Goal: Navigation & Orientation: Find specific page/section

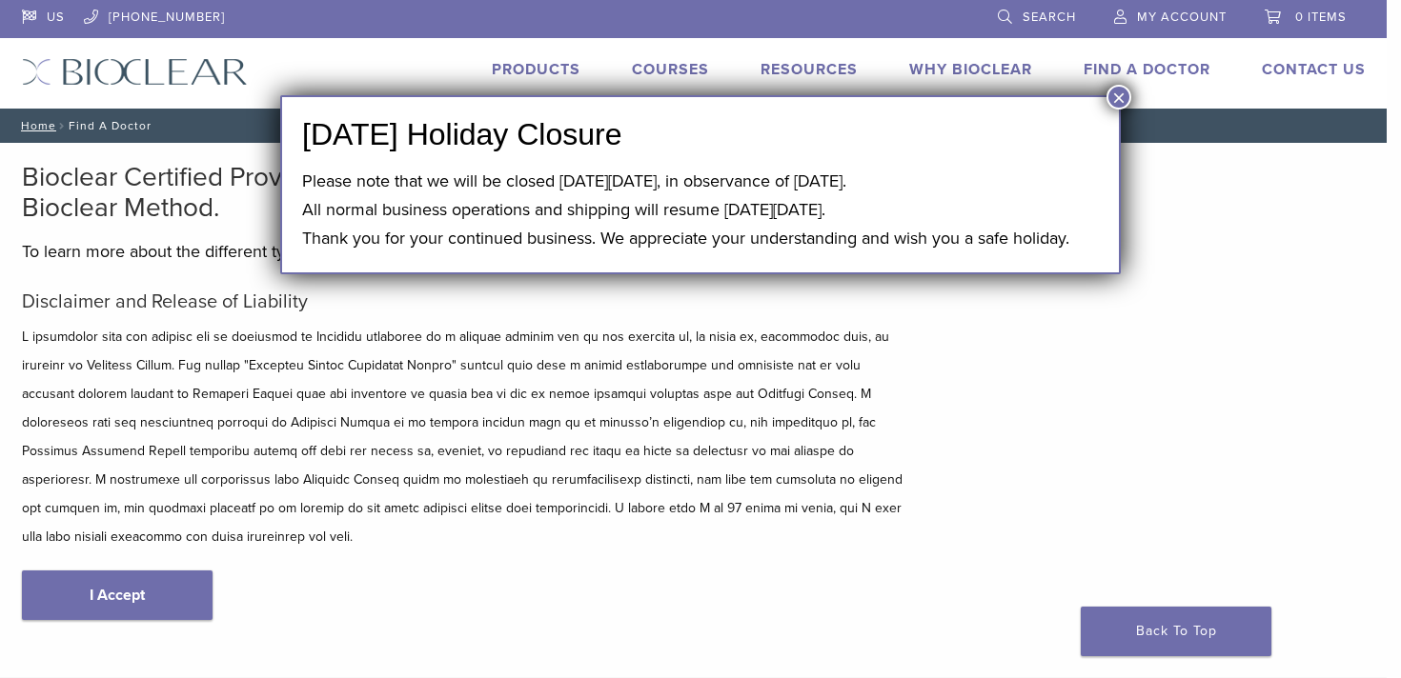
click at [1116, 92] on button "×" at bounding box center [1118, 97] width 25 height 25
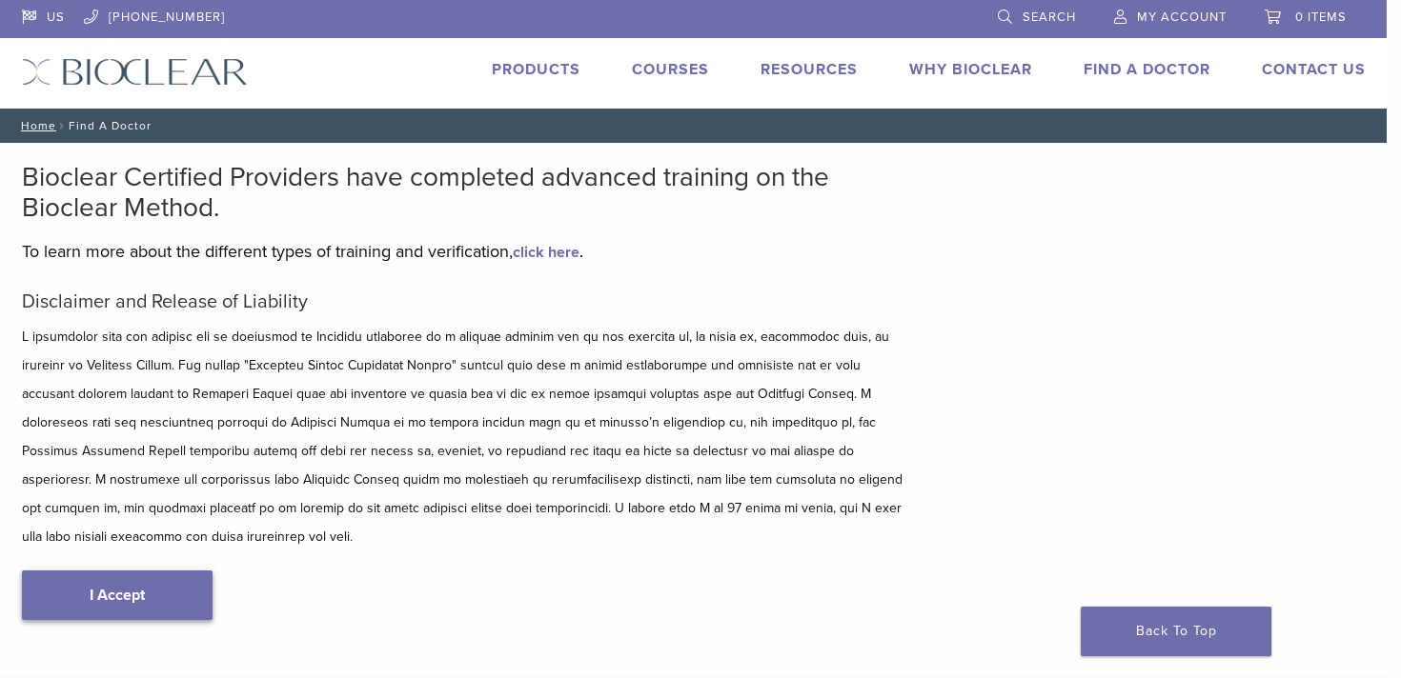
click at [91, 576] on link "I Accept" at bounding box center [117, 596] width 191 height 50
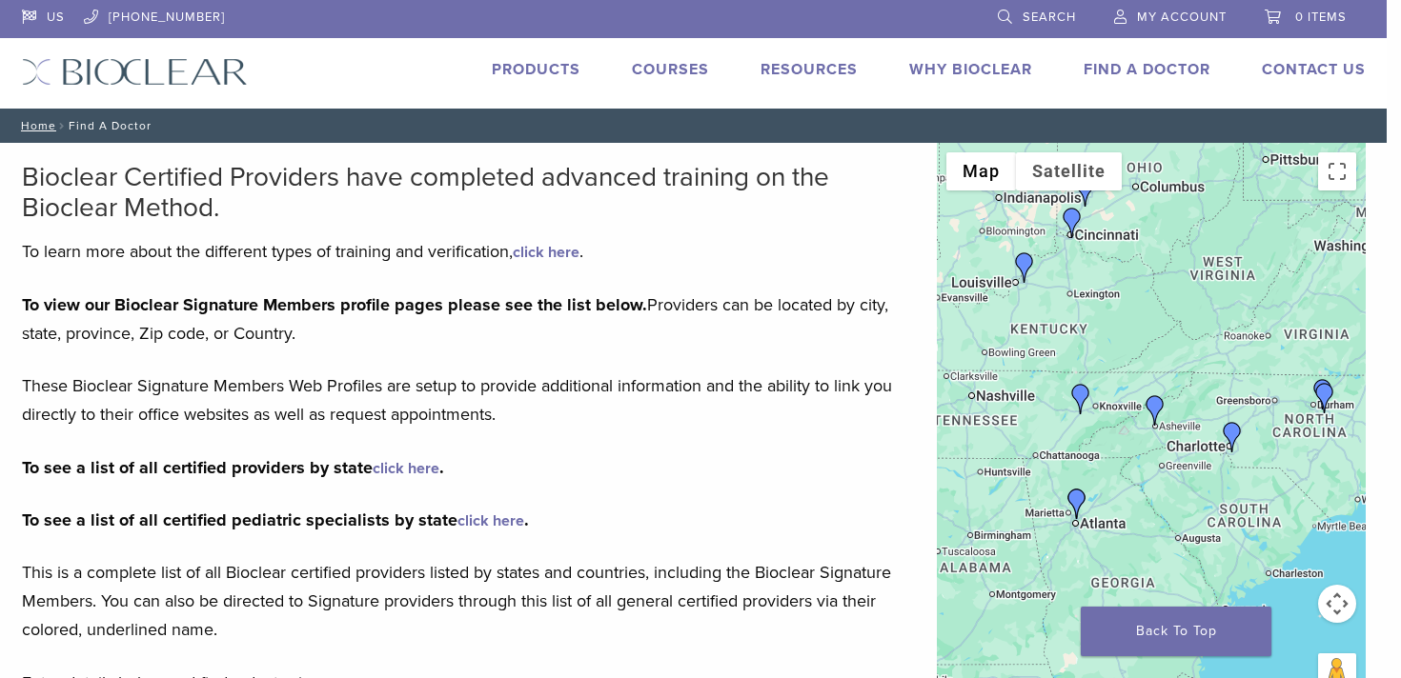
drag, startPoint x: 1006, startPoint y: 551, endPoint x: 1030, endPoint y: 482, distance: 72.6
click at [1030, 482] on div at bounding box center [1151, 429] width 429 height 572
click at [1080, 393] on img "Dr. Jeffrey Beeler" at bounding box center [1080, 399] width 30 height 30
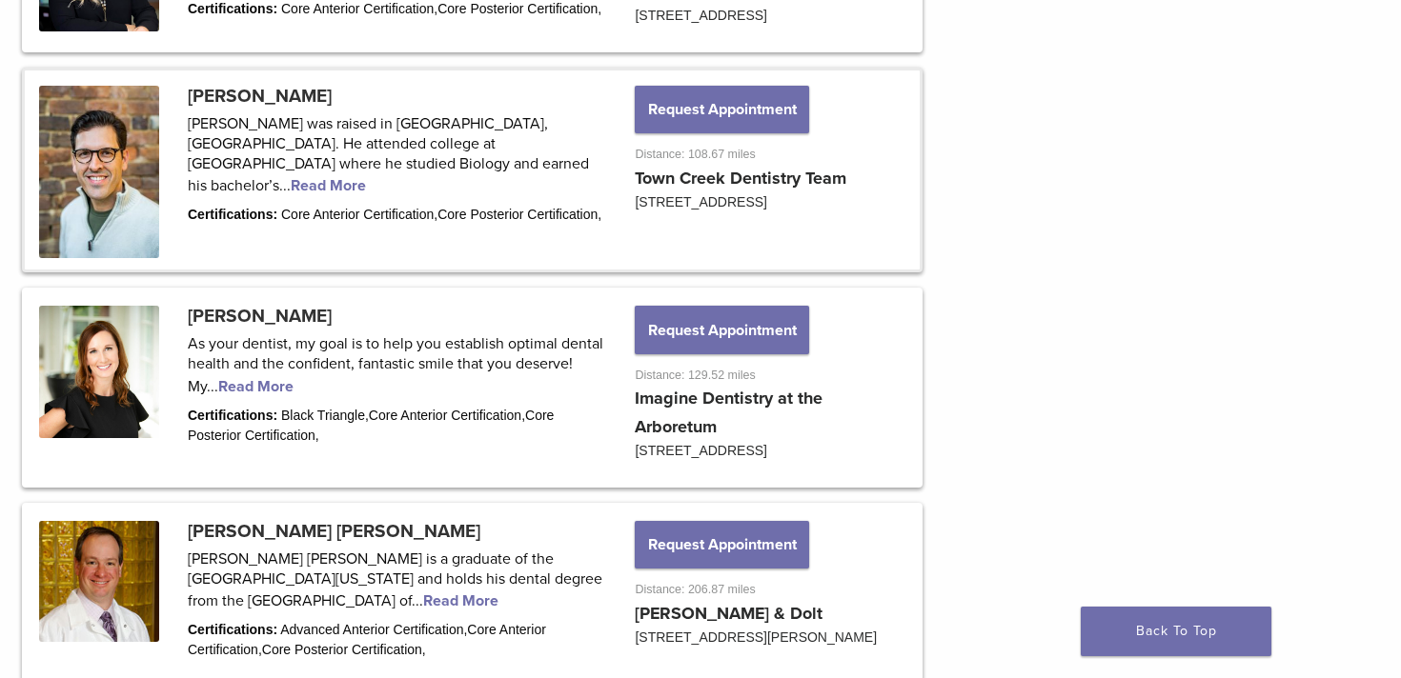
scroll to position [1241, 0]
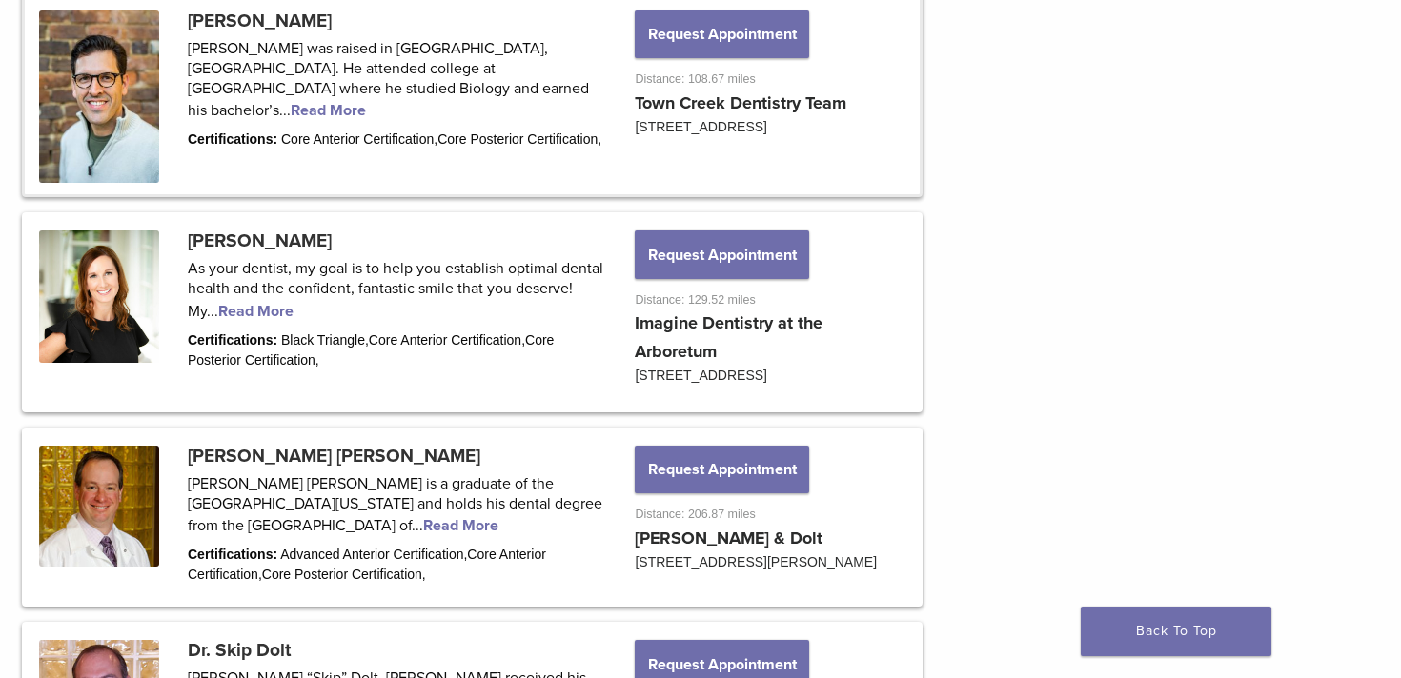
click at [1080, 393] on div "← Move left → Move right ↑ Move up ↓ Move down + Zoom in - Zoom out Home Jump l…" at bounding box center [1150, 388] width 457 height 2974
click at [1140, 638] on link "Back To Top" at bounding box center [1175, 632] width 191 height 50
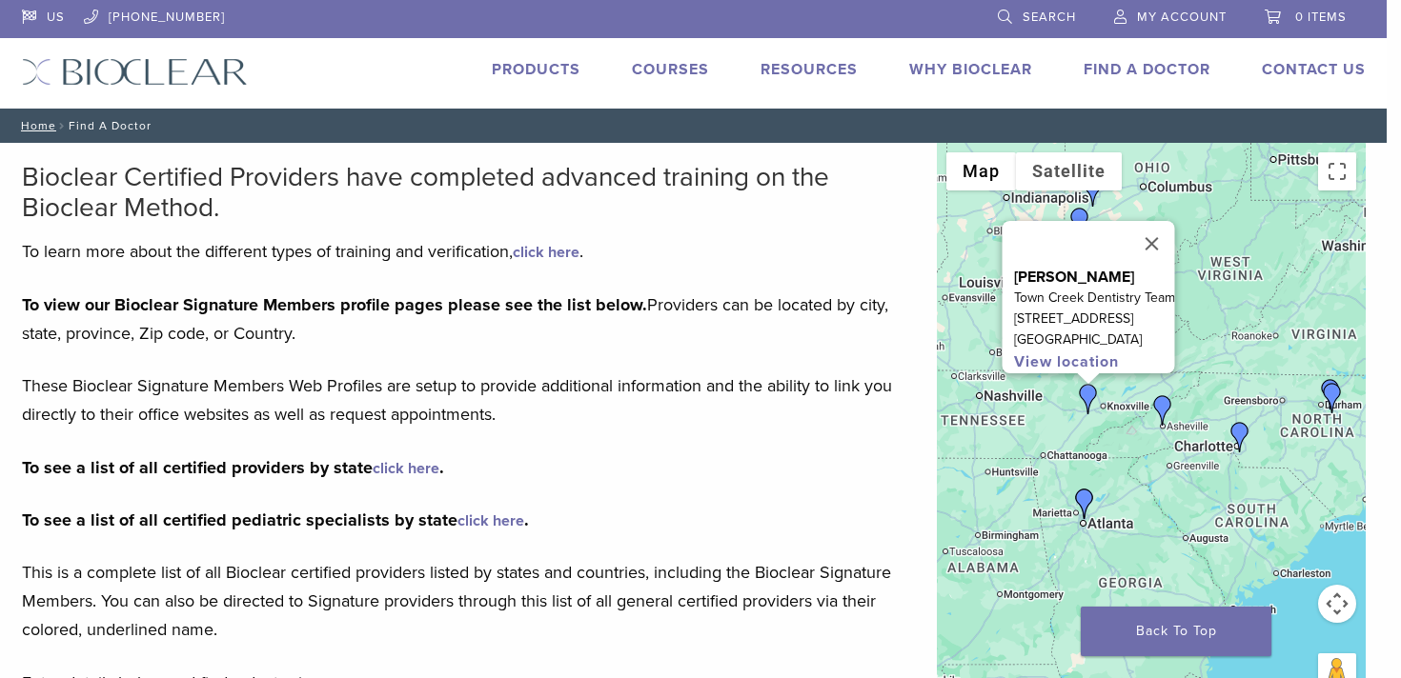
click at [1163, 398] on img "Dr. Rebekkah Merrell" at bounding box center [1162, 410] width 30 height 30
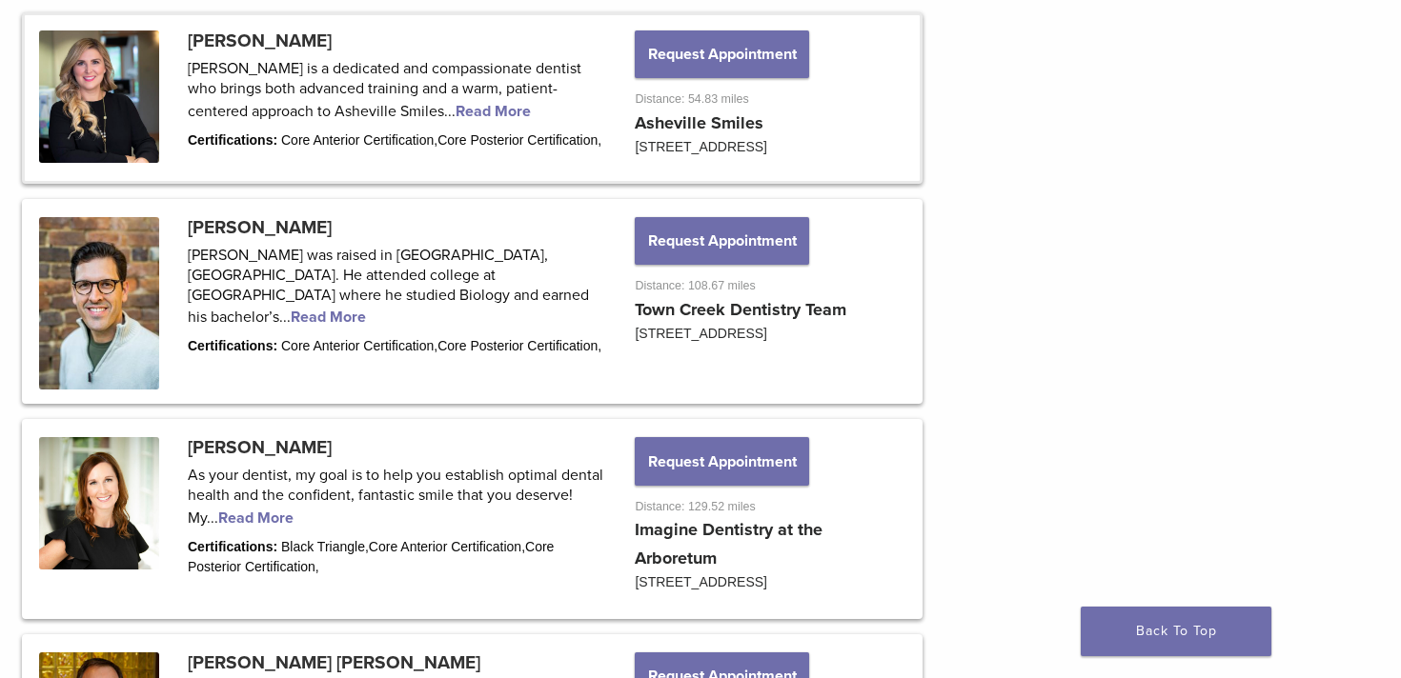
scroll to position [1045, 0]
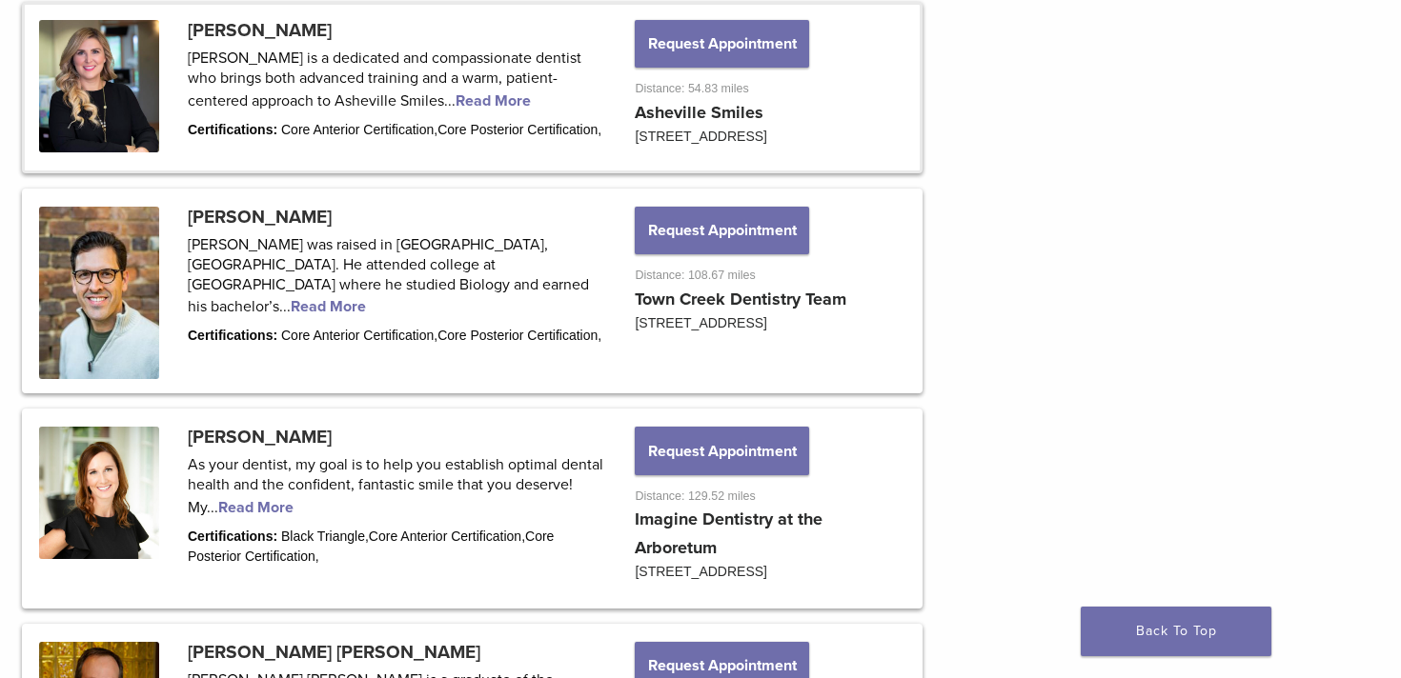
click at [412, 55] on link at bounding box center [472, 88] width 895 height 166
